Goal: Task Accomplishment & Management: Manage account settings

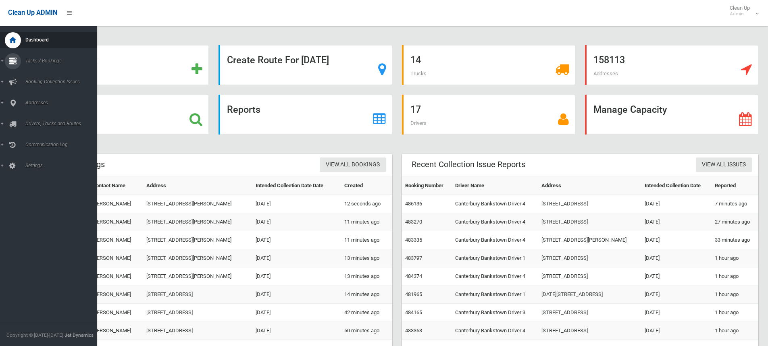
click at [2, 61] on link "Tasks / Bookings" at bounding box center [51, 61] width 103 height 16
click at [31, 118] on span "Search" at bounding box center [59, 120] width 73 height 6
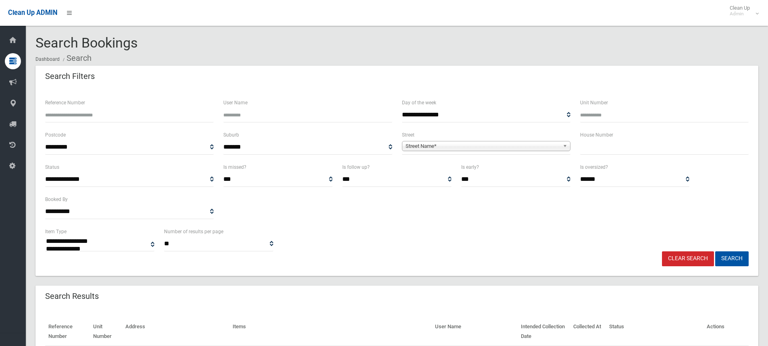
select select
click at [597, 151] on input "text" at bounding box center [664, 147] width 168 height 15
type input "**"
click at [423, 144] on span "Street Name*" at bounding box center [482, 146] width 154 height 10
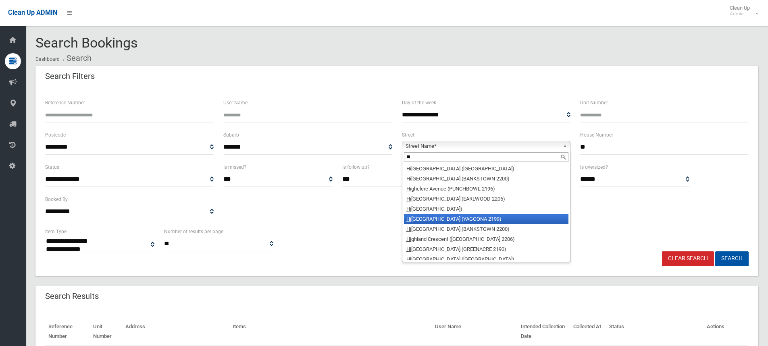
scroll to position [1168, 0]
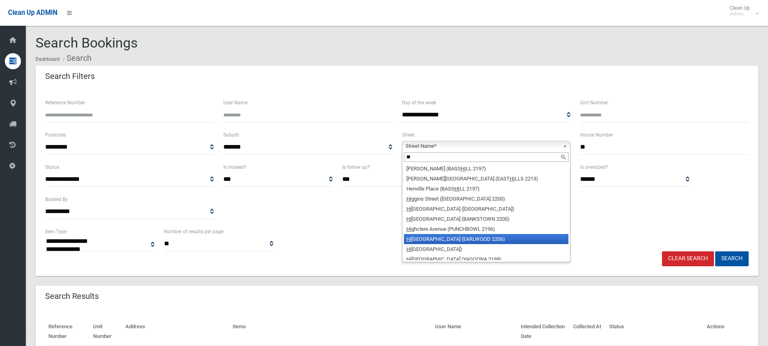
type input "**"
click at [450, 234] on li "Hi ghcliff Road (EARLWOOD 2206)" at bounding box center [486, 239] width 164 height 10
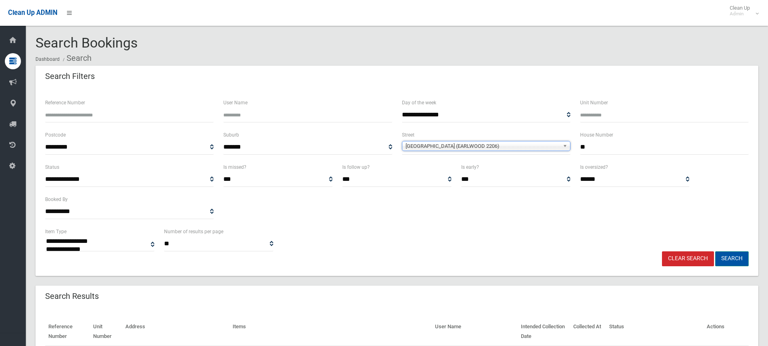
click at [735, 259] on button "Search" at bounding box center [731, 258] width 33 height 15
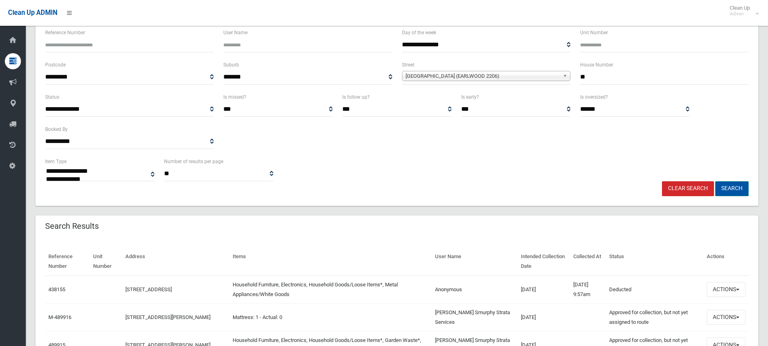
scroll to position [81, 0]
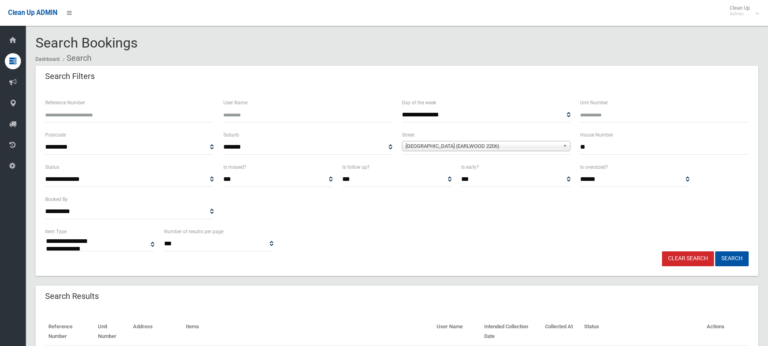
select select
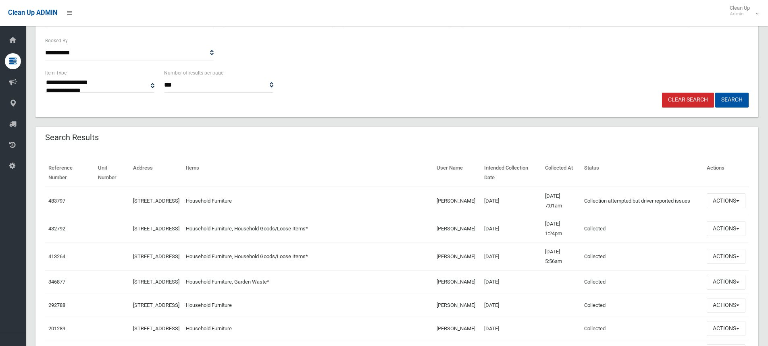
scroll to position [161, 0]
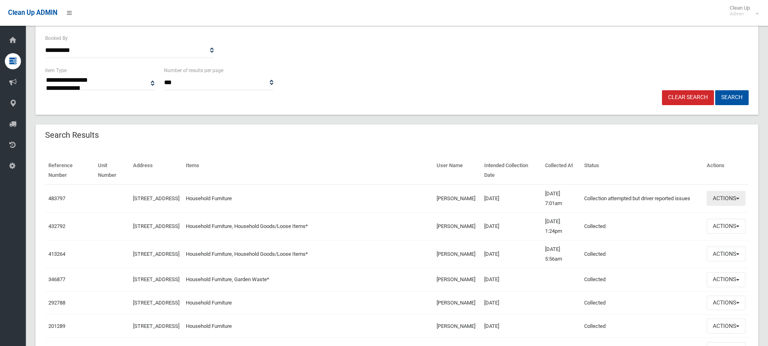
click at [737, 197] on button "Actions" at bounding box center [725, 198] width 39 height 15
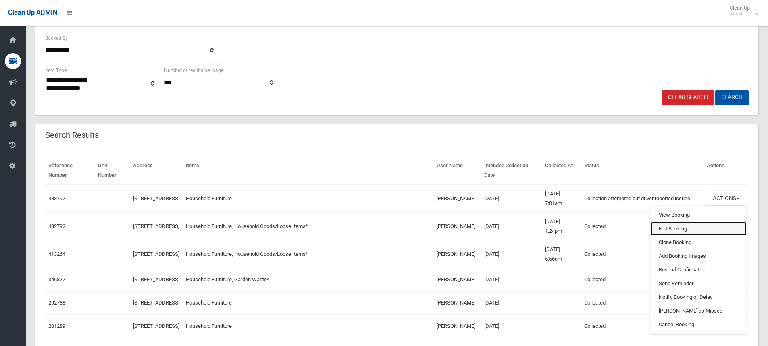
click at [664, 229] on link "Edit Booking" at bounding box center [698, 229] width 96 height 14
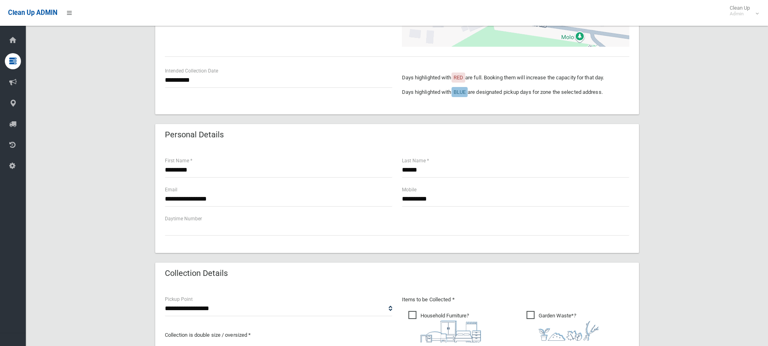
scroll to position [242, 0]
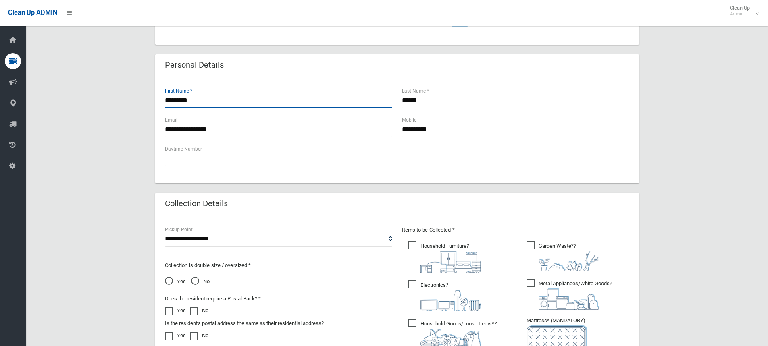
drag, startPoint x: 195, startPoint y: 98, endPoint x: 160, endPoint y: 98, distance: 35.5
click at [160, 98] on div "********* First Name *" at bounding box center [278, 101] width 237 height 29
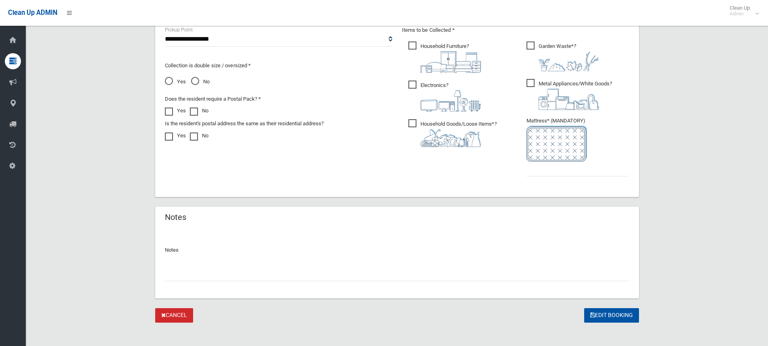
scroll to position [443, 0]
click at [200, 277] on input "text" at bounding box center [397, 272] width 464 height 15
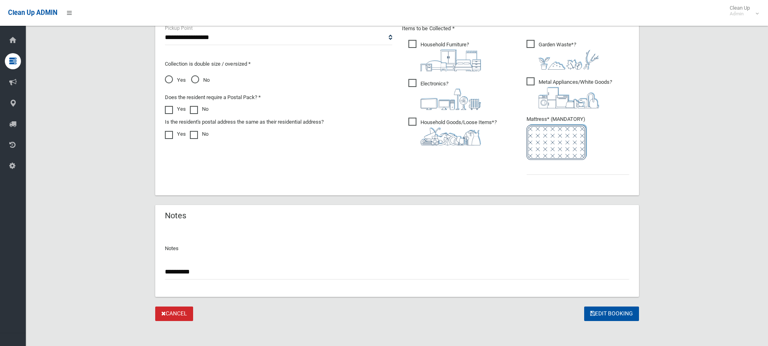
paste input "**********"
type input "**********"
click at [543, 170] on input "text" at bounding box center [577, 167] width 103 height 15
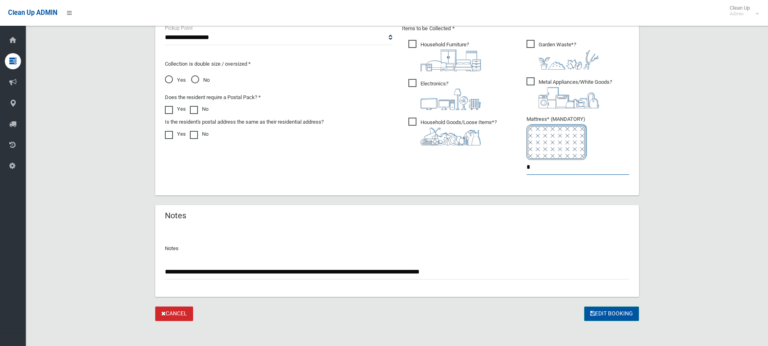
type input "*"
click at [606, 313] on button "Edit Booking" at bounding box center [611, 314] width 55 height 15
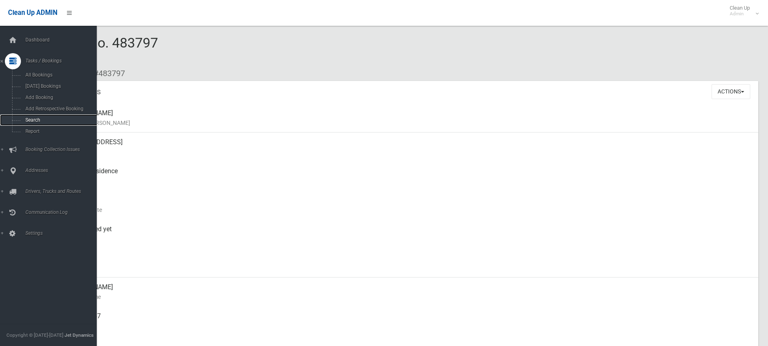
click at [30, 119] on span "Search" at bounding box center [59, 120] width 73 height 6
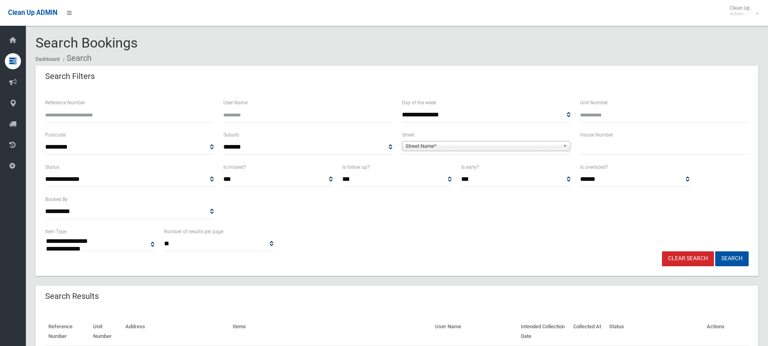
select select
drag, startPoint x: 58, startPoint y: 109, endPoint x: 62, endPoint y: 110, distance: 4.2
click at [61, 110] on input "Reference Number" at bounding box center [129, 115] width 168 height 15
type input "******"
click at [715, 251] on button "Search" at bounding box center [731, 258] width 33 height 15
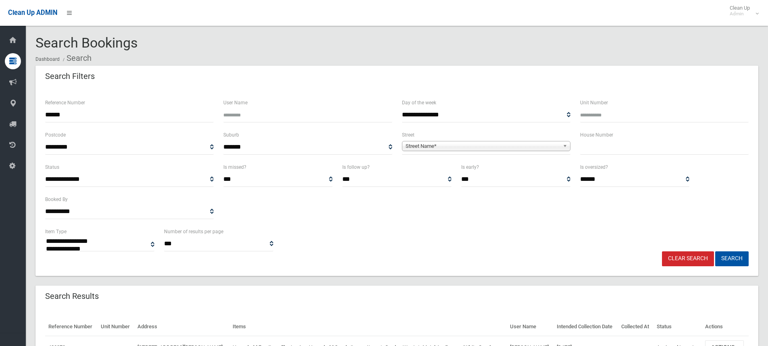
select select
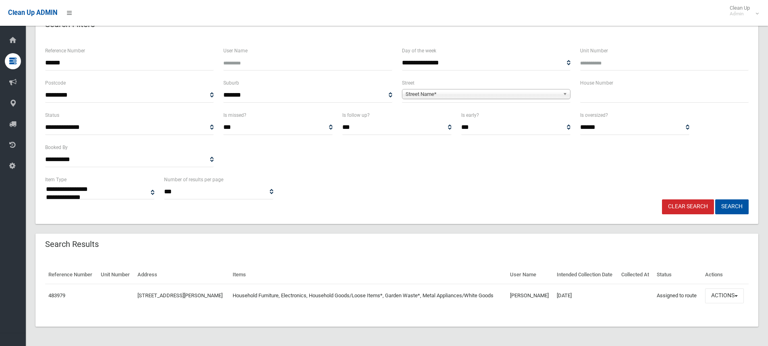
scroll to position [66, 0]
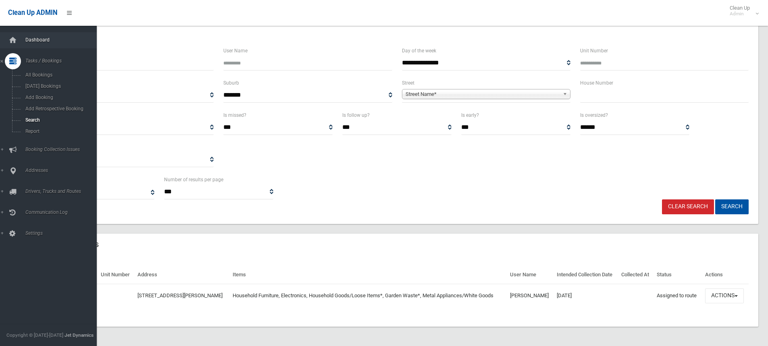
drag, startPoint x: 74, startPoint y: 48, endPoint x: 21, endPoint y: 48, distance: 53.2
click at [8, 48] on div "**********" at bounding box center [384, 152] width 768 height 388
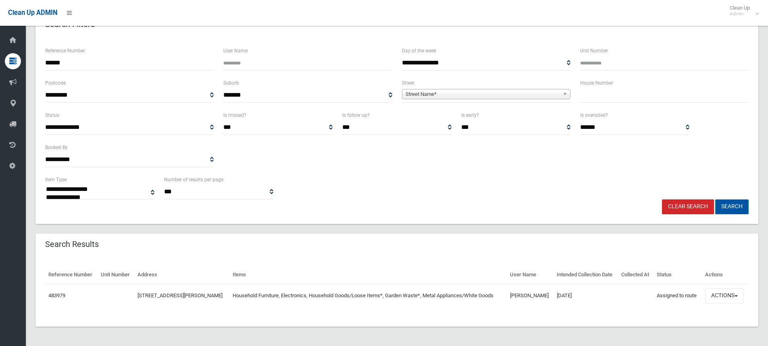
type input "******"
click at [731, 199] on button "Search" at bounding box center [731, 206] width 33 height 15
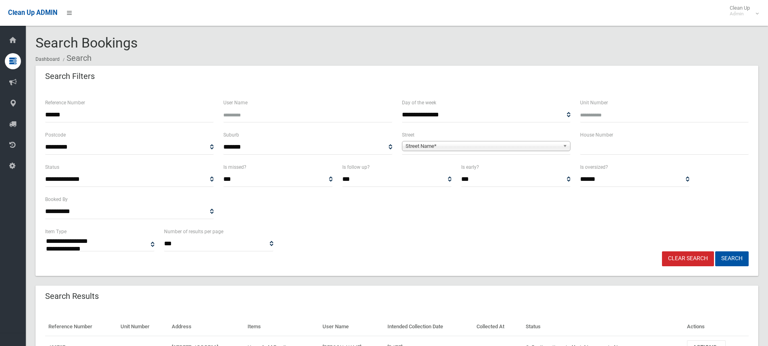
select select
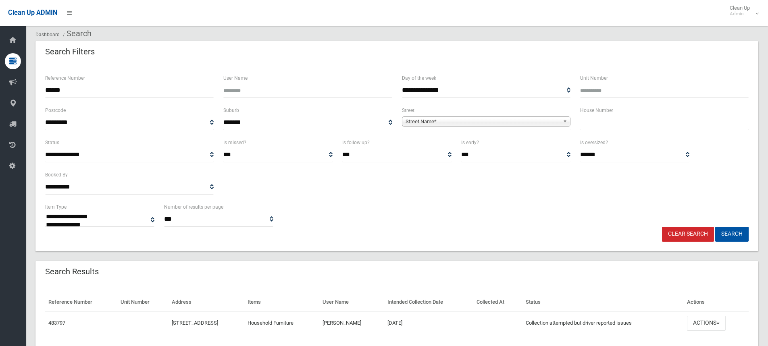
scroll to position [52, 0]
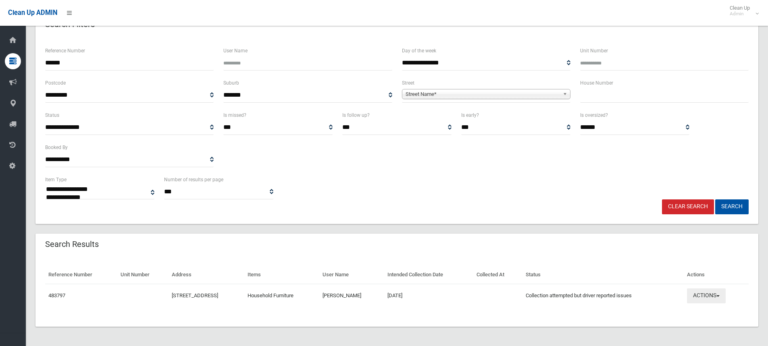
click at [719, 295] on span "button" at bounding box center [717, 296] width 3 height 2
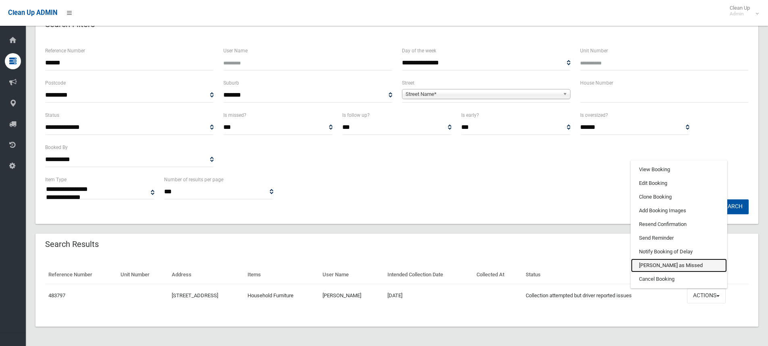
click at [657, 265] on link "[PERSON_NAME] as Missed" at bounding box center [679, 266] width 96 height 14
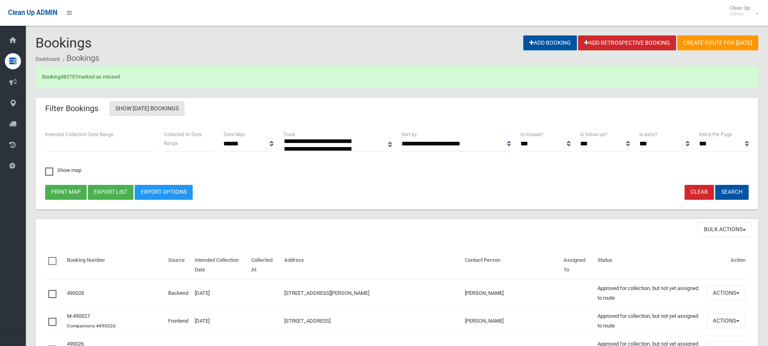
select select
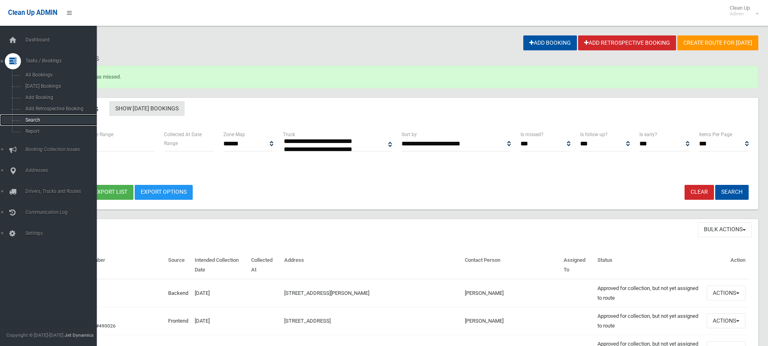
click at [31, 119] on span "Search" at bounding box center [59, 120] width 73 height 6
click at [32, 119] on span "Search" at bounding box center [59, 120] width 73 height 6
click at [32, 120] on span "Search" at bounding box center [59, 120] width 73 height 6
click at [34, 120] on span "Search" at bounding box center [59, 120] width 73 height 6
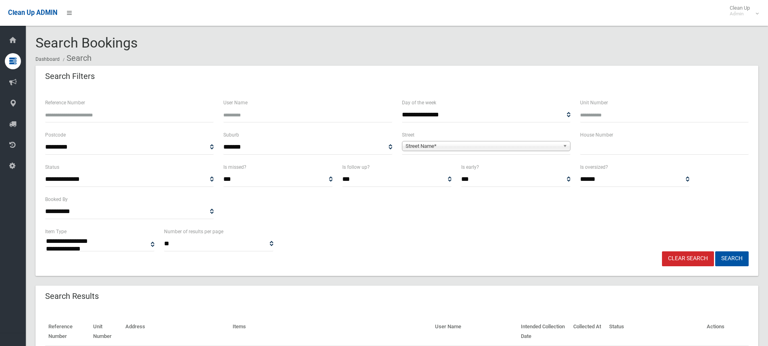
select select
drag, startPoint x: 57, startPoint y: 115, endPoint x: 62, endPoint y: 115, distance: 4.8
click at [61, 115] on input "Reference Number" at bounding box center [129, 115] width 168 height 15
type input "******"
